Goal: Task Accomplishment & Management: Use online tool/utility

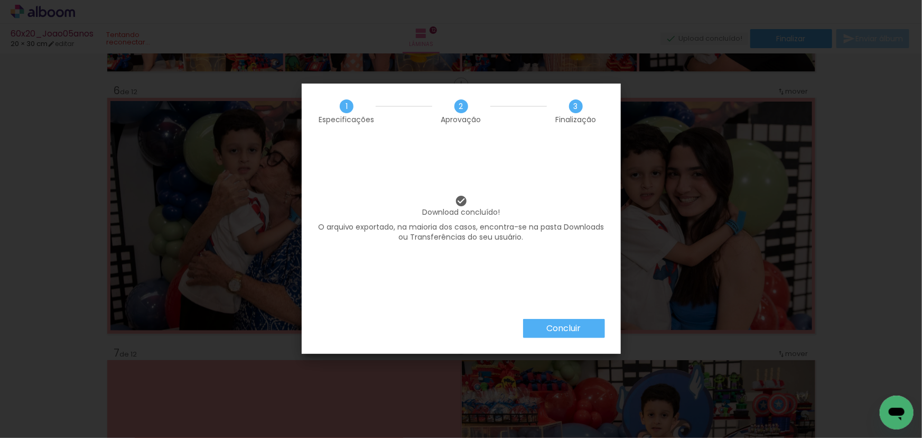
scroll to position [1297, 0]
click at [542, 327] on paper-button "Concluir" at bounding box center [564, 328] width 82 height 19
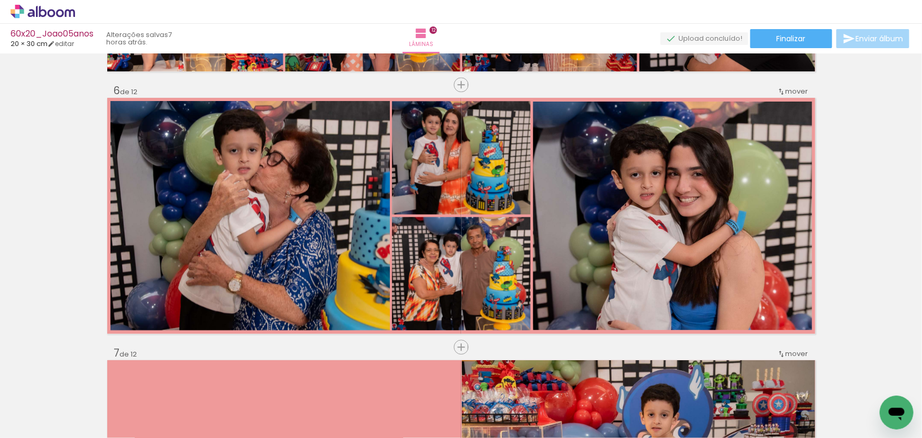
scroll to position [1297, 0]
